Goal: Transaction & Acquisition: Purchase product/service

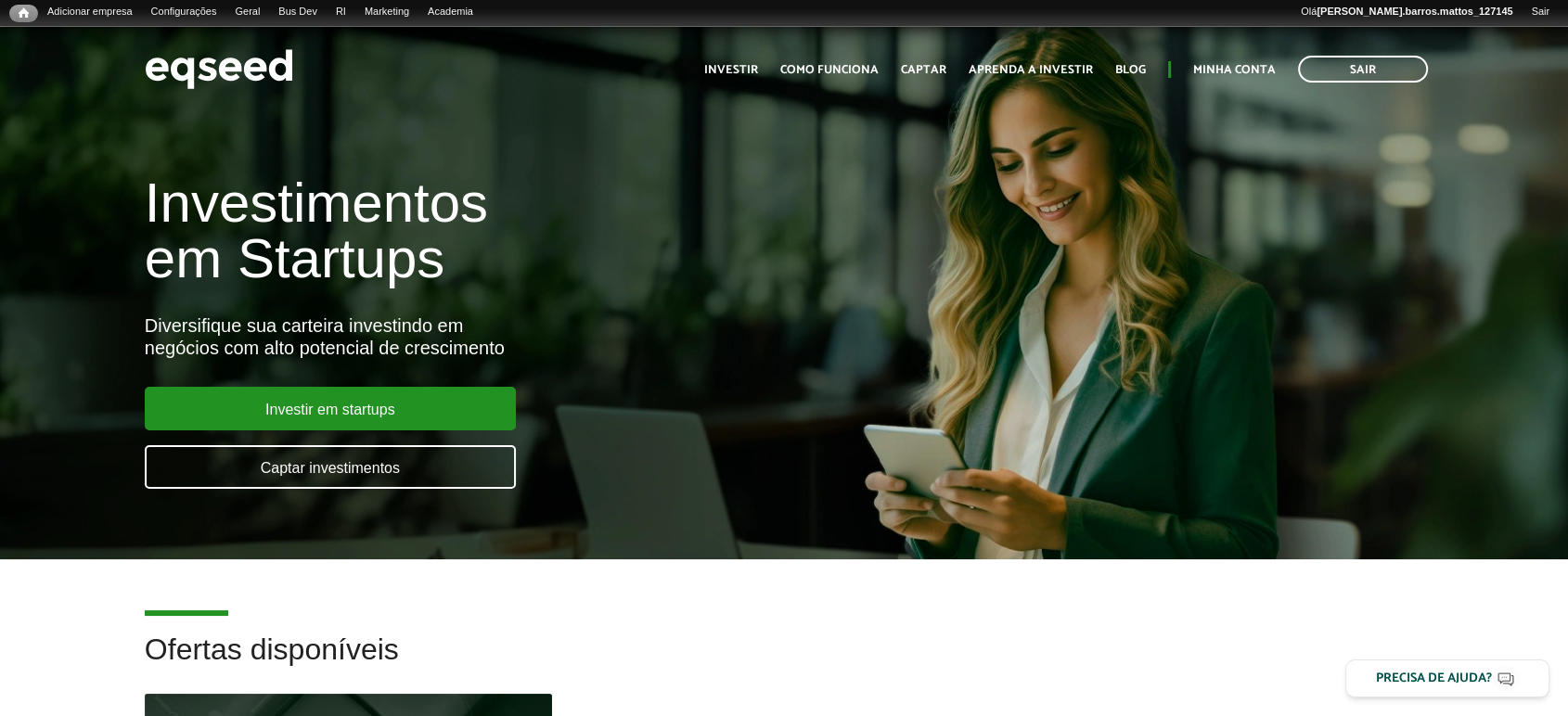
click at [420, 689] on h2 "Ofertas disponíveis" at bounding box center [784, 664] width 1279 height 61
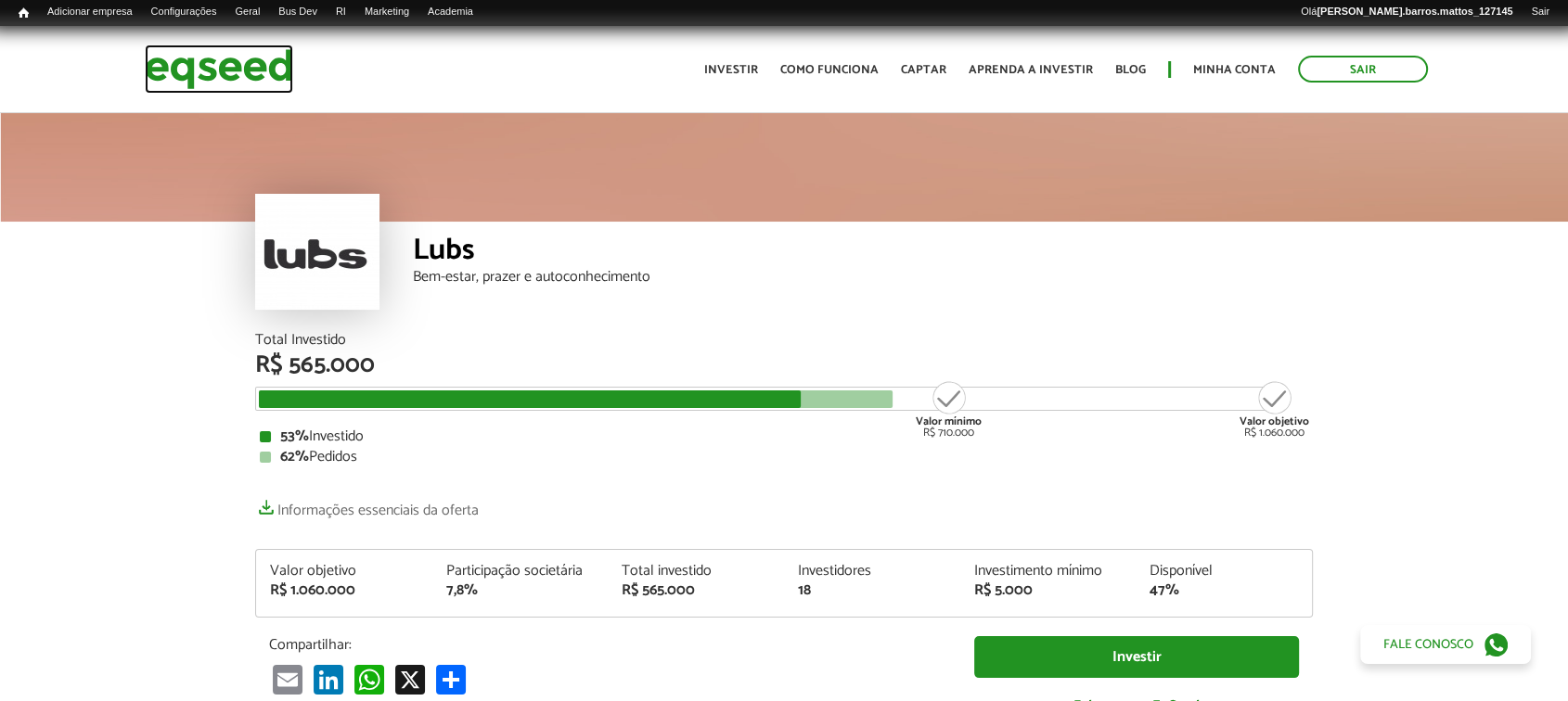
click at [237, 70] on img at bounding box center [219, 69] width 148 height 49
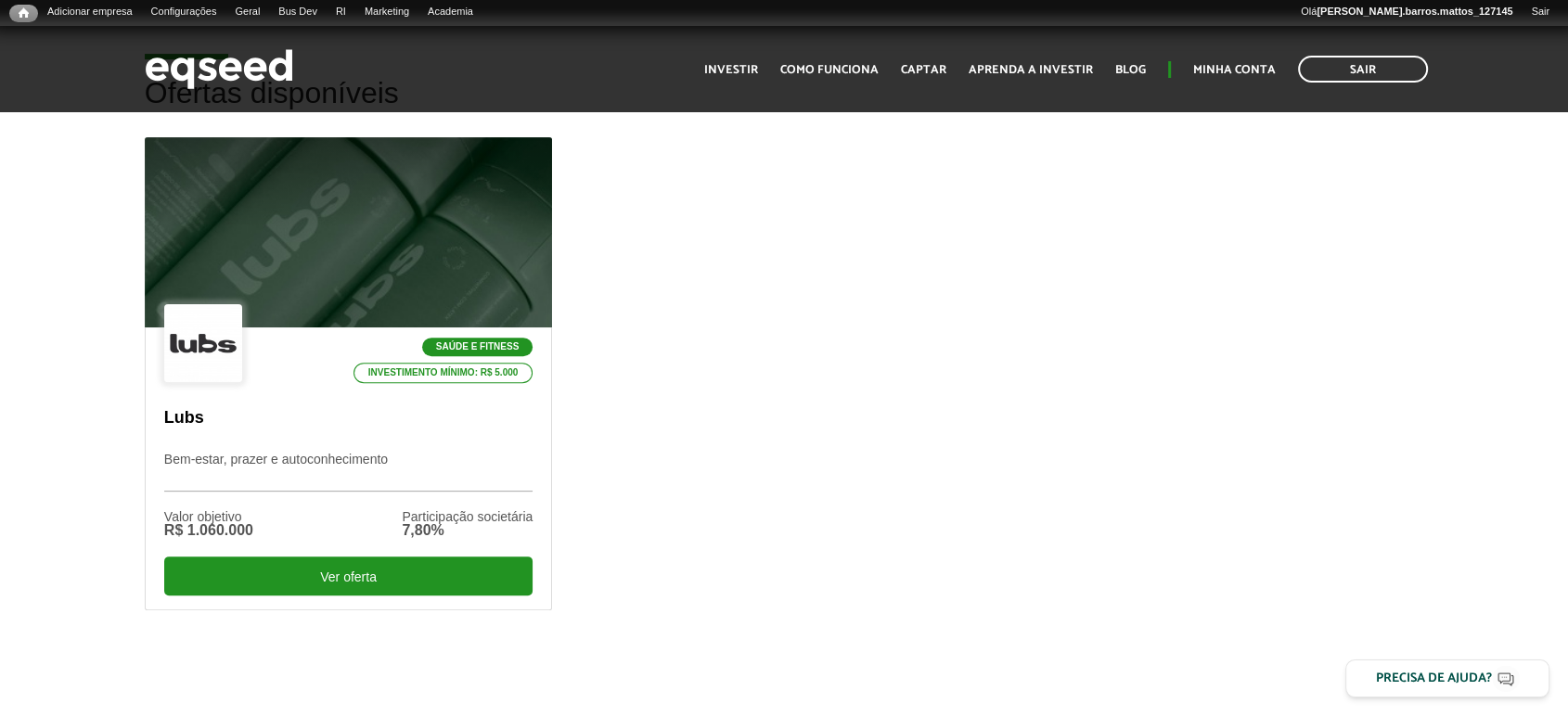
scroll to position [564, 0]
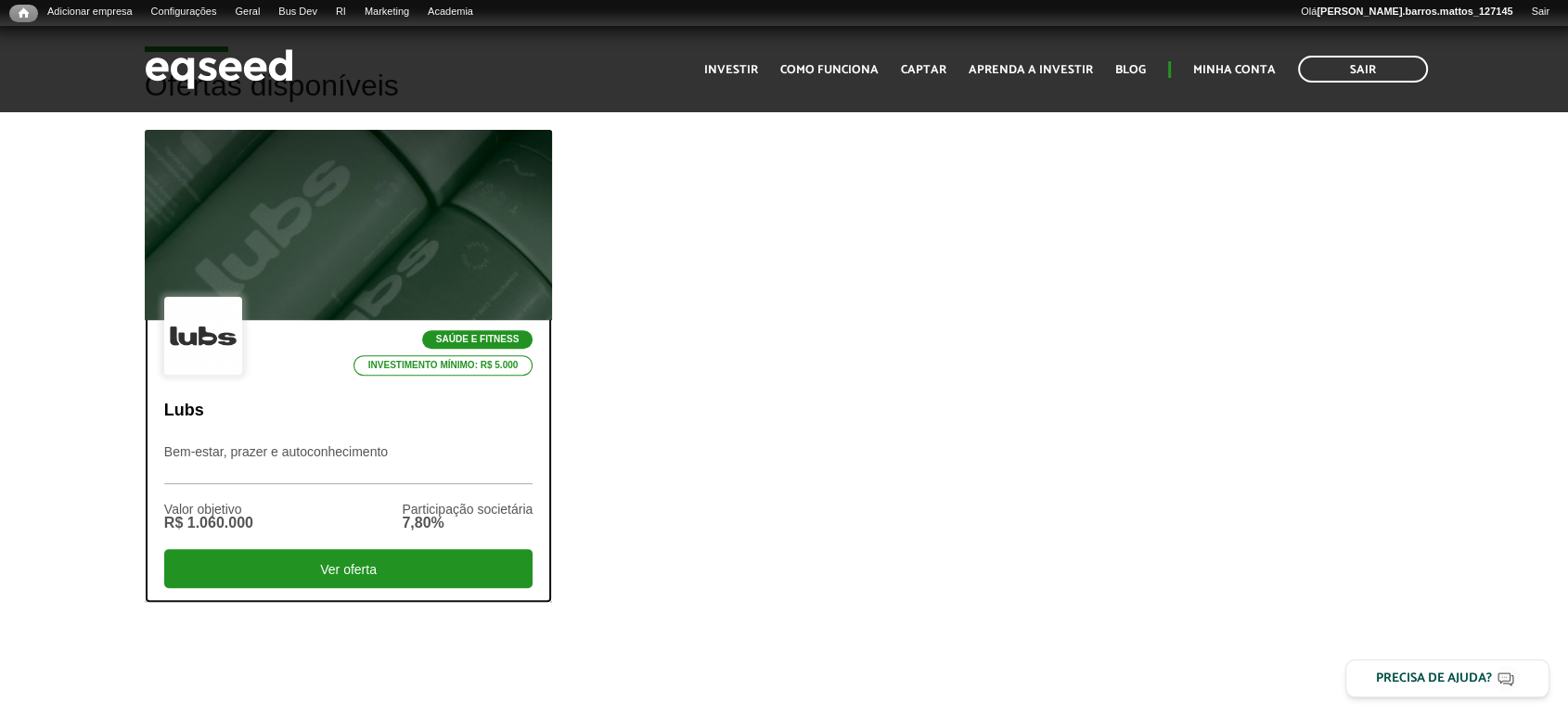
click at [423, 260] on div at bounding box center [348, 226] width 489 height 229
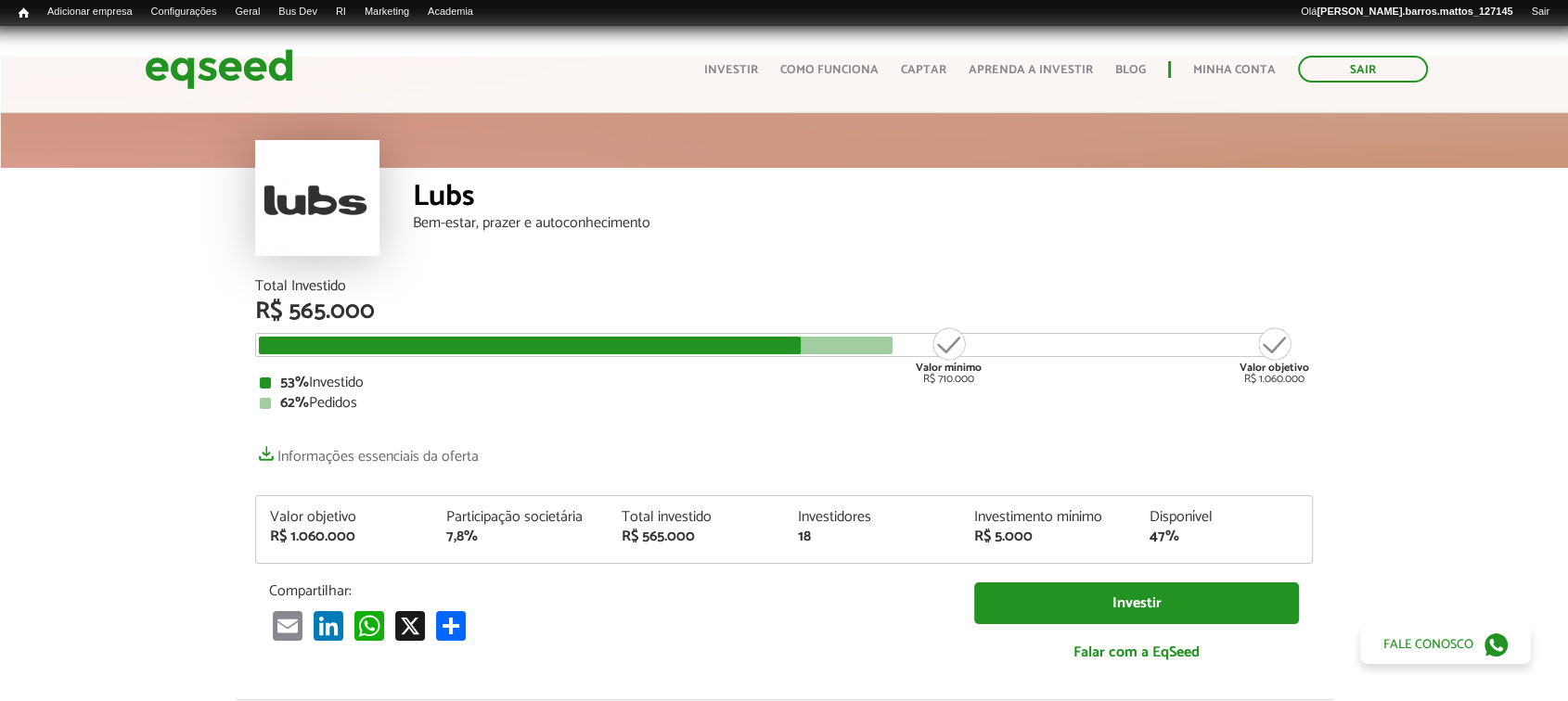
scroll to position [41, 0]
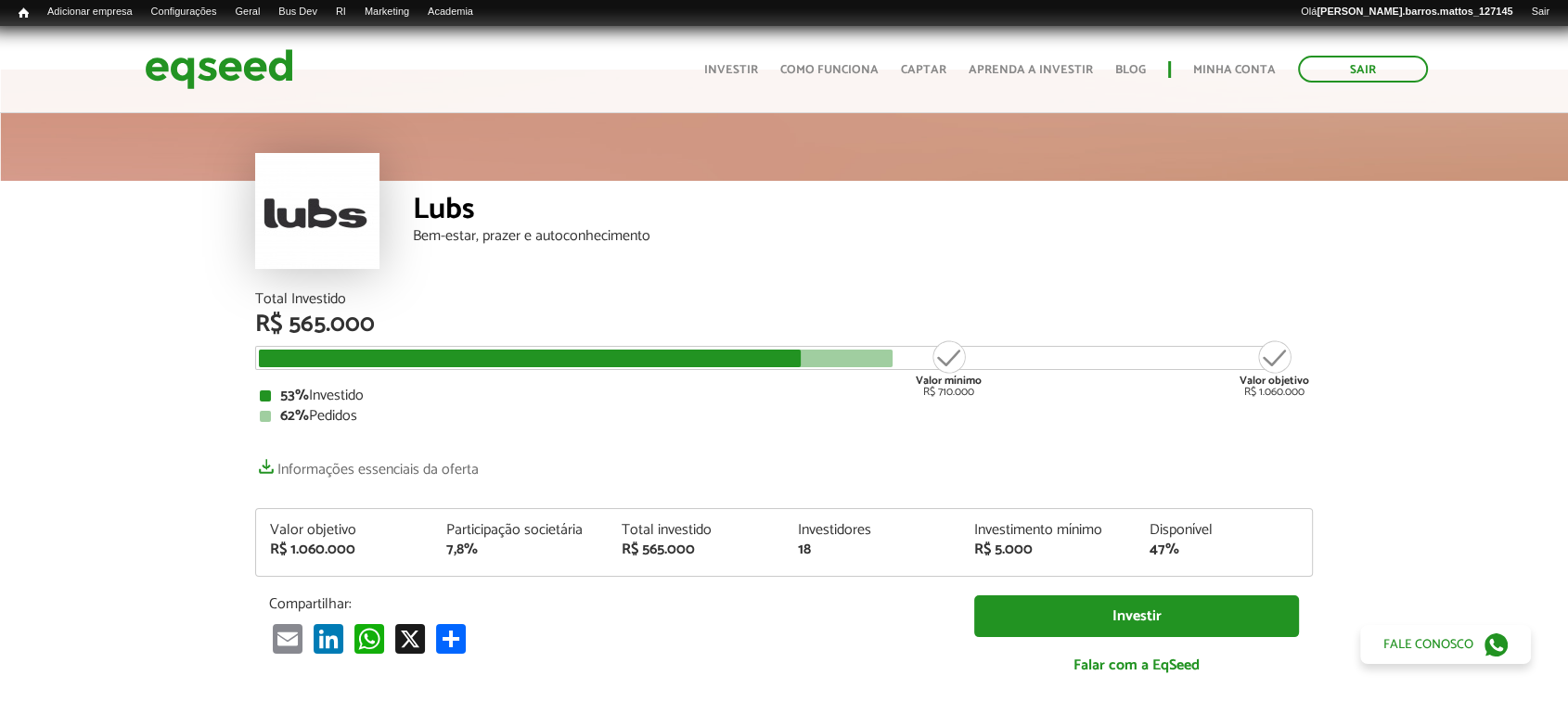
click at [1567, 53] on html "Sair Toggle navigation Toggle navigation Início Investir" at bounding box center [784, 309] width 1568 height 701
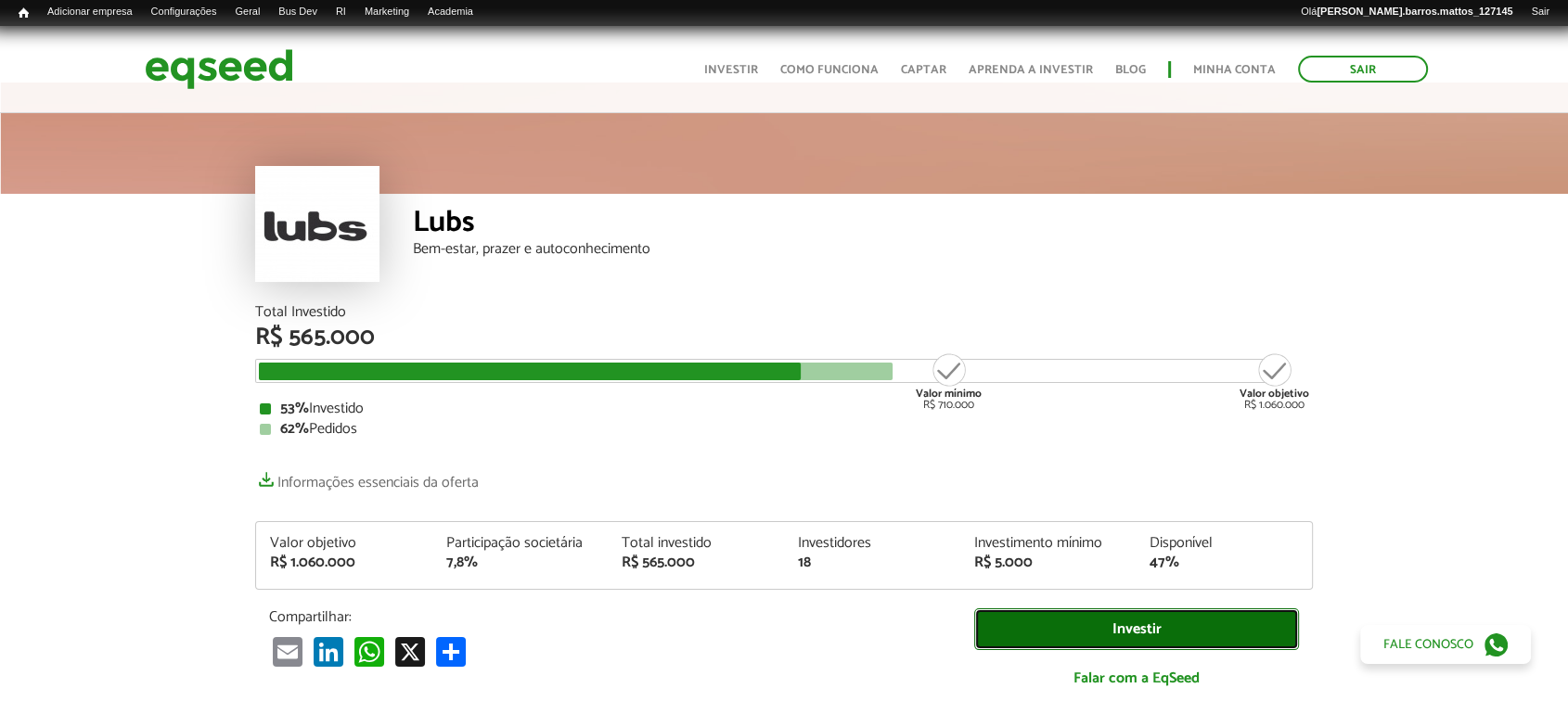
click at [1153, 638] on link "Investir" at bounding box center [1137, 629] width 325 height 42
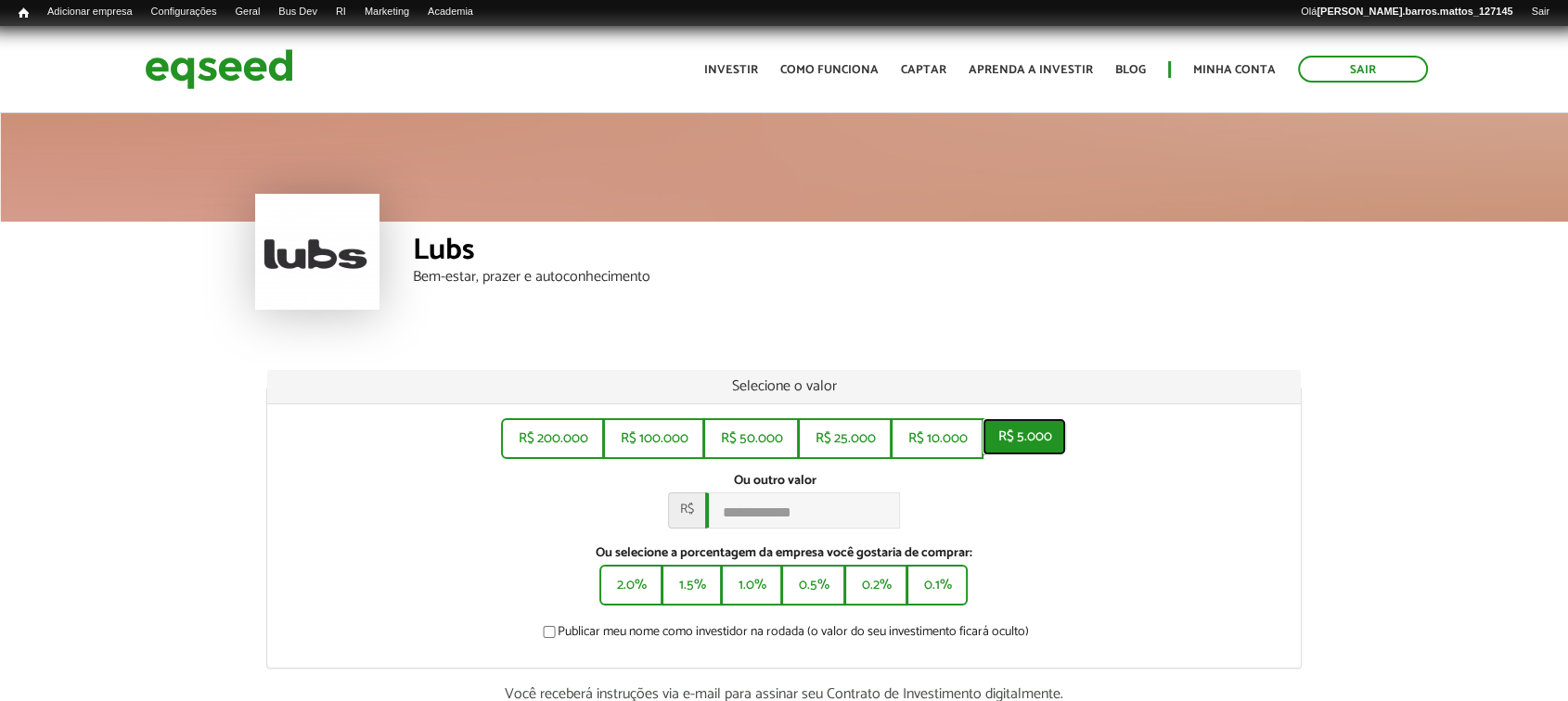
click at [1048, 451] on button "R$ 5.000" at bounding box center [1024, 437] width 83 height 37
click at [943, 581] on button "0.1%" at bounding box center [936, 583] width 58 height 37
click at [700, 599] on button "1.5%" at bounding box center [692, 583] width 57 height 37
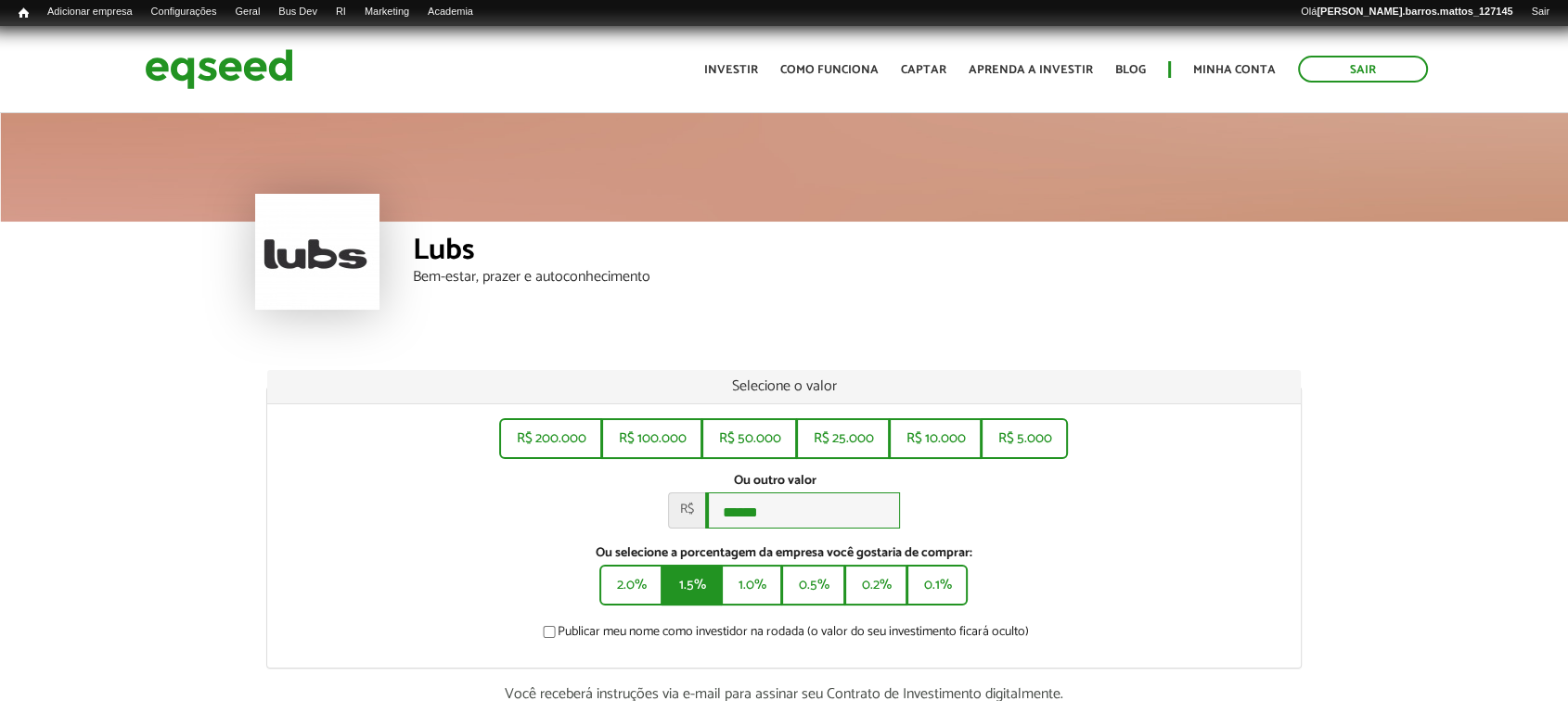
type input "*******"
drag, startPoint x: 807, startPoint y: 514, endPoint x: 656, endPoint y: 515, distance: 151.0
click at [656, 515] on div "Ou outro valor * R$ *******" at bounding box center [784, 501] width 1007 height 56
click at [1215, 76] on link "Minha conta" at bounding box center [1235, 70] width 82 height 12
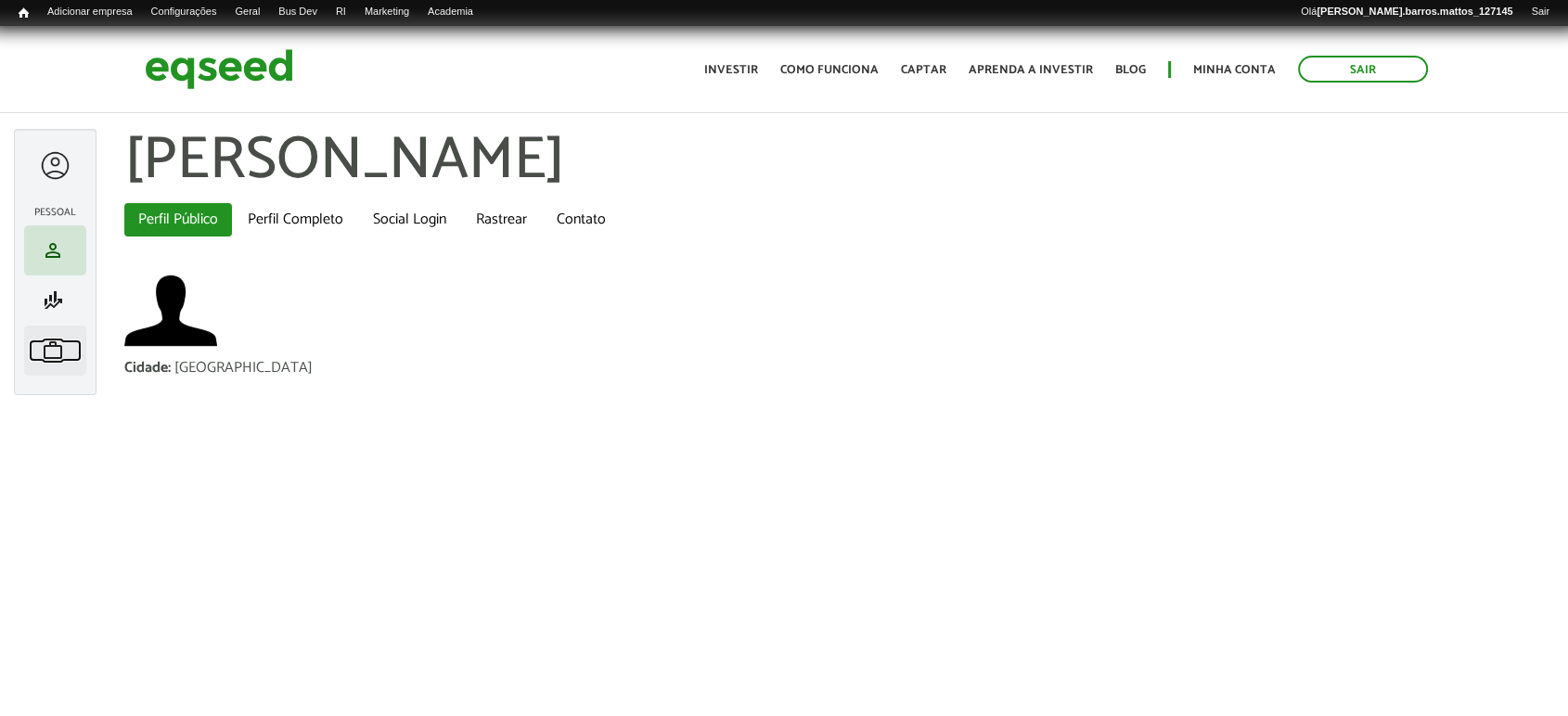
click at [60, 352] on span "work" at bounding box center [53, 350] width 23 height 23
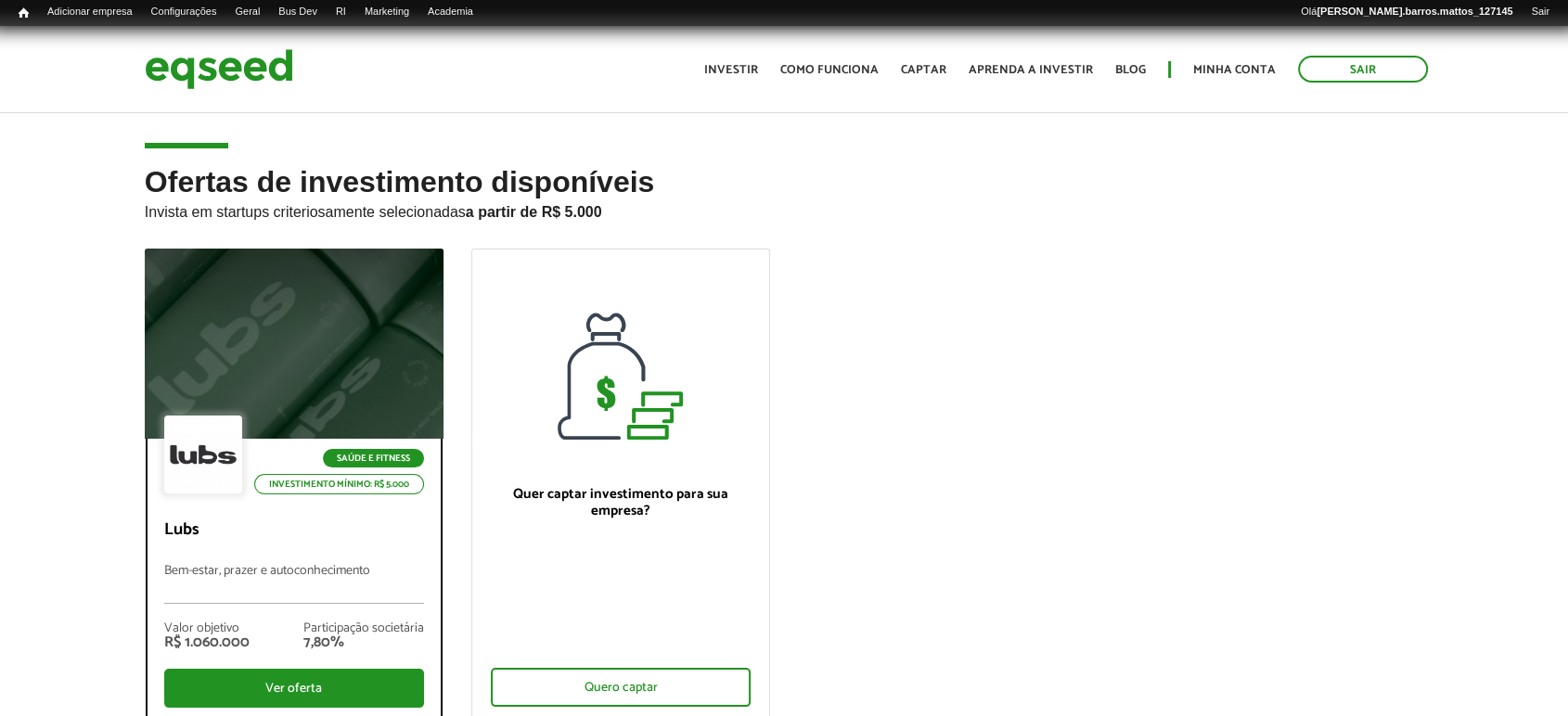
click at [186, 324] on div at bounding box center [293, 344] width 358 height 229
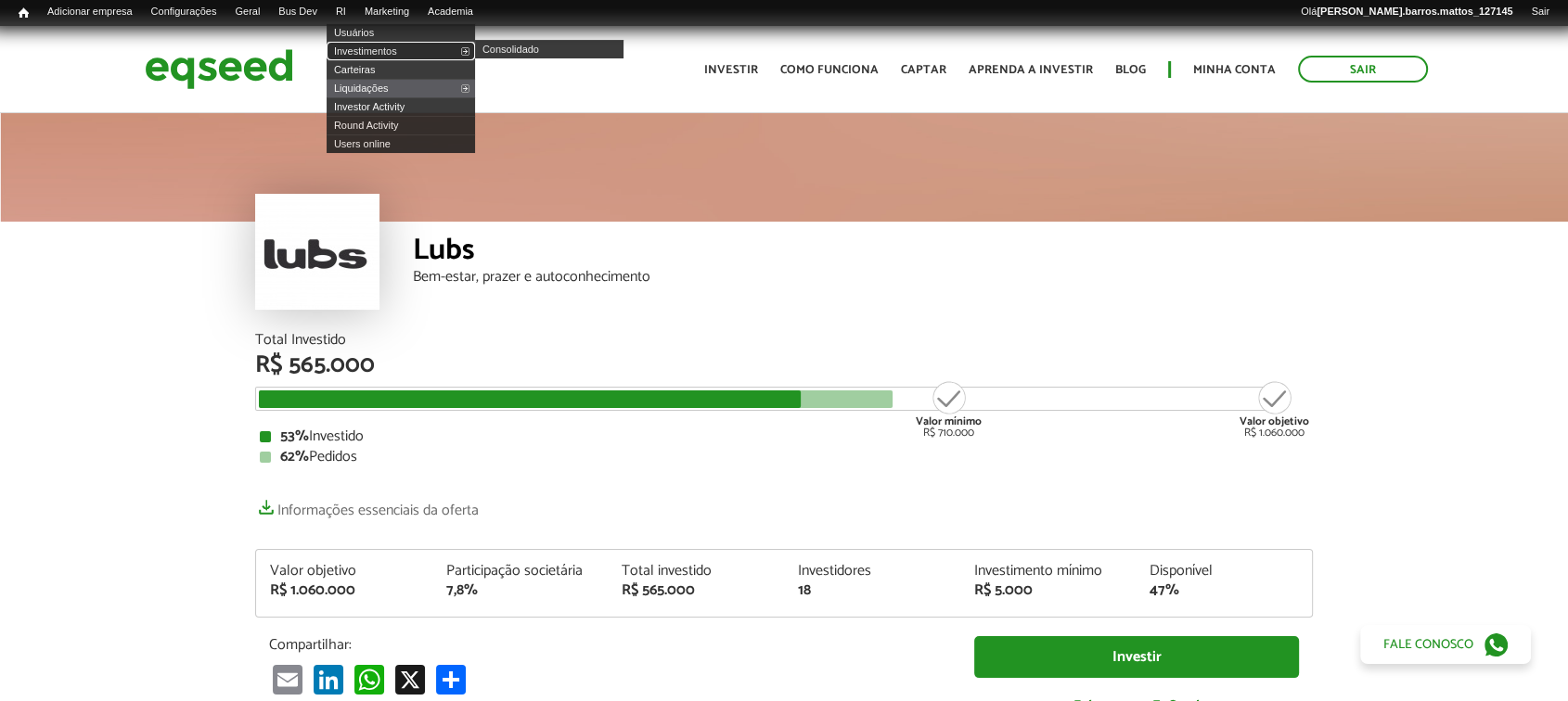
click at [359, 46] on link "Investimentos" at bounding box center [400, 51] width 148 height 19
